Goal: Transaction & Acquisition: Purchase product/service

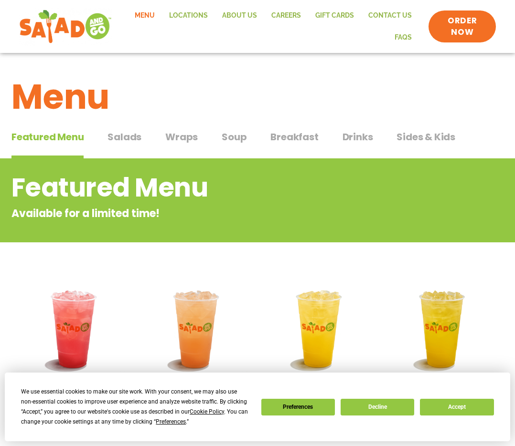
click at [173, 136] on span "Wraps" at bounding box center [181, 137] width 32 height 14
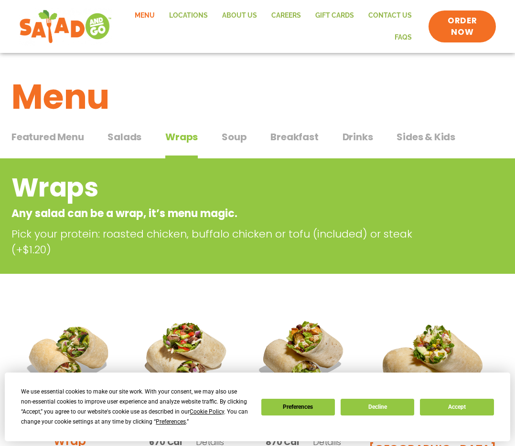
click at [127, 141] on span "Salads" at bounding box center [124, 137] width 34 height 14
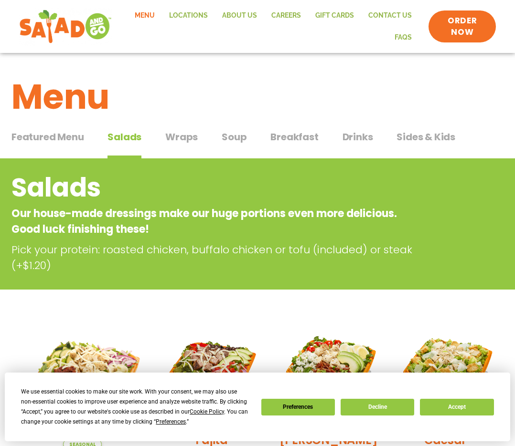
click at [190, 139] on span "Wraps" at bounding box center [181, 137] width 32 height 14
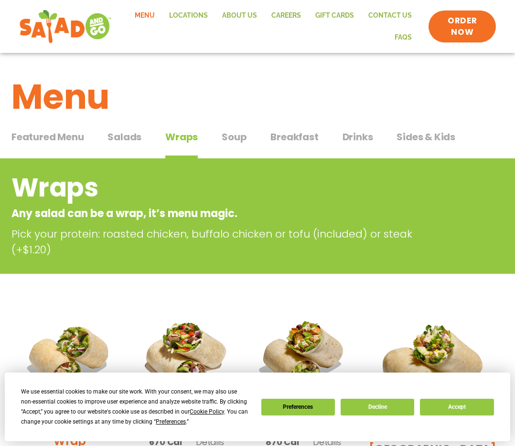
click at [276, 136] on span "Breakfast" at bounding box center [294, 137] width 48 height 14
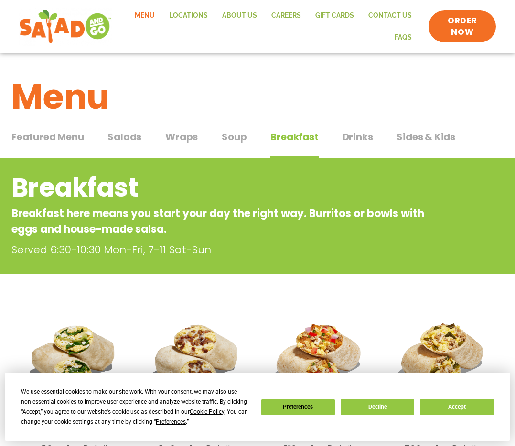
click at [138, 137] on span "Salads" at bounding box center [124, 137] width 34 height 14
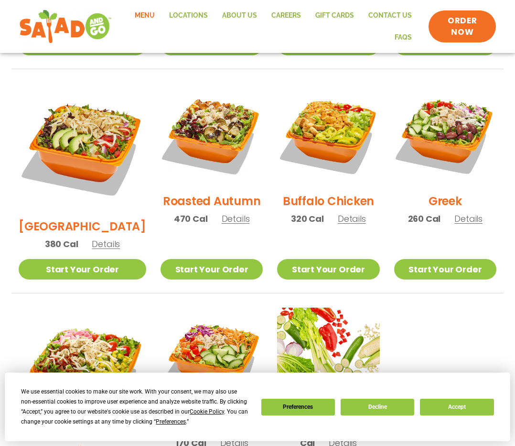
scroll to position [486, 0]
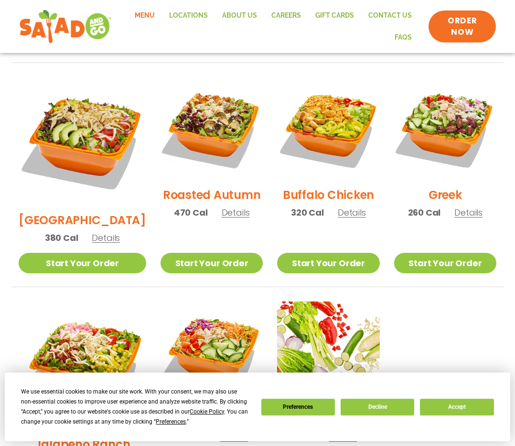
click at [319, 187] on h2 "Buffalo Chicken" at bounding box center [328, 195] width 91 height 17
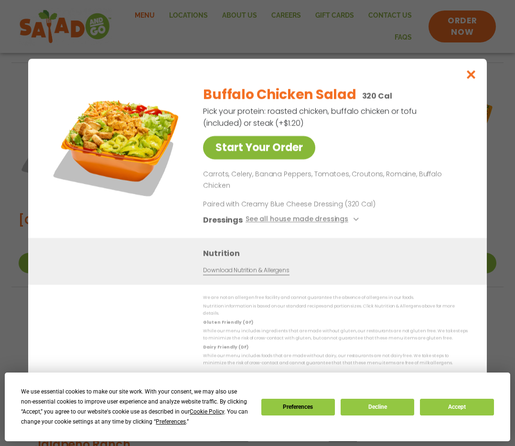
click at [273, 159] on link "Start Your Order" at bounding box center [259, 147] width 112 height 23
